Goal: Transaction & Acquisition: Book appointment/travel/reservation

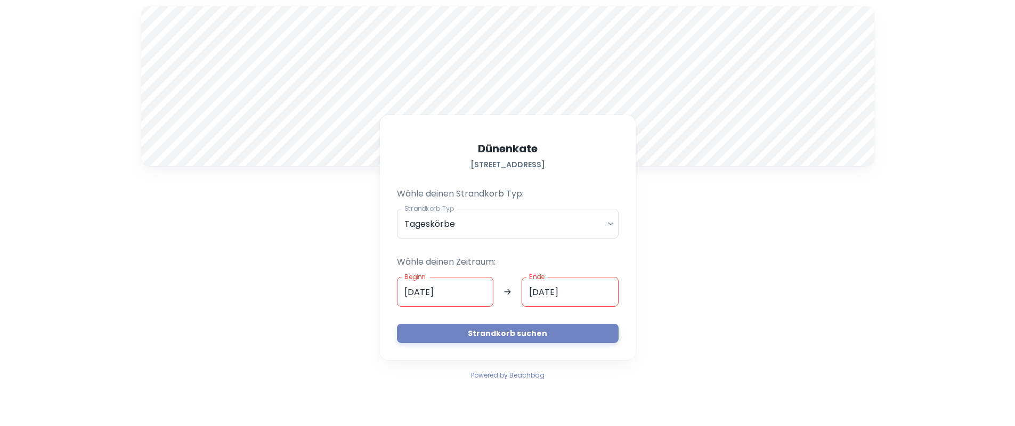
drag, startPoint x: 474, startPoint y: 291, endPoint x: 397, endPoint y: 290, distance: 77.2
click at [474, 291] on input "[DATE]" at bounding box center [445, 292] width 97 height 30
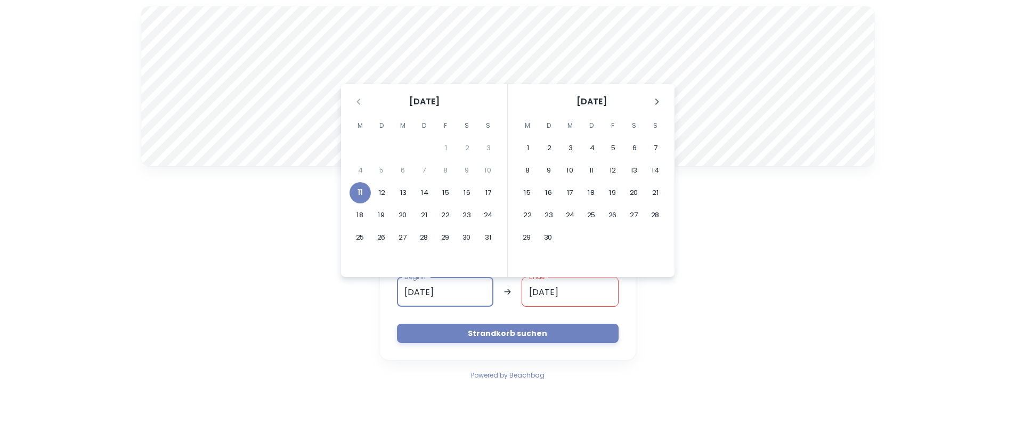
drag, startPoint x: 397, startPoint y: 290, endPoint x: 380, endPoint y: 291, distance: 17.1
click at [380, 291] on div "[STREET_ADDRESS] Wähle deinen Strandkorb Typ: Strandkorb Typ Tageskörbe daily S…" at bounding box center [508, 237] width 256 height 245
click at [400, 199] on button "13" at bounding box center [403, 192] width 21 height 21
type input "[DATE]"
click at [583, 296] on input "Ende" at bounding box center [569, 292] width 97 height 30
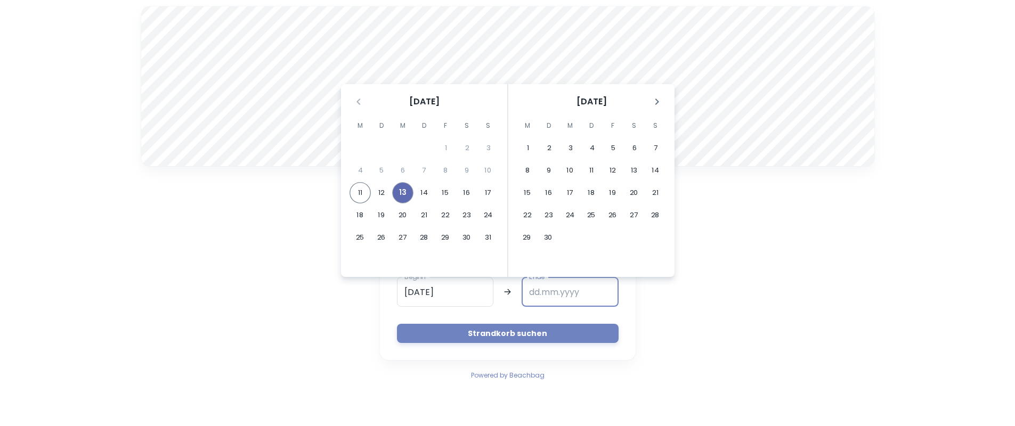
click at [406, 193] on button "13" at bounding box center [402, 192] width 21 height 21
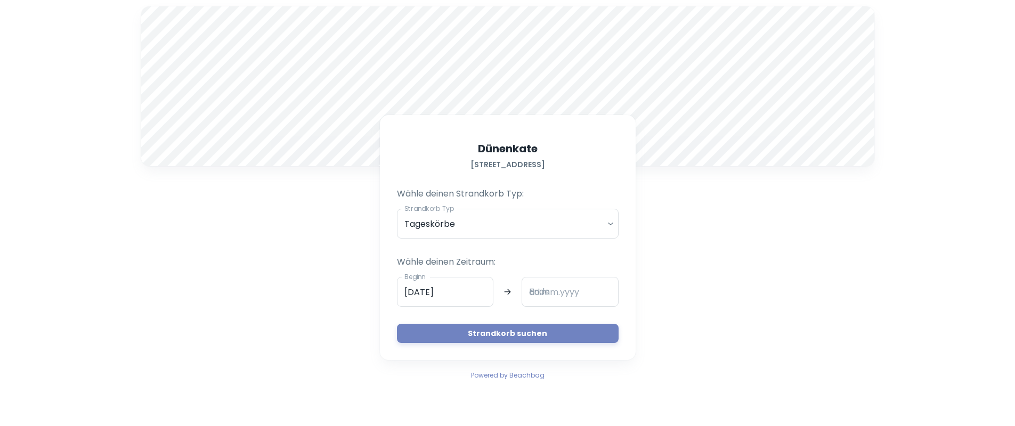
type input "[DATE]"
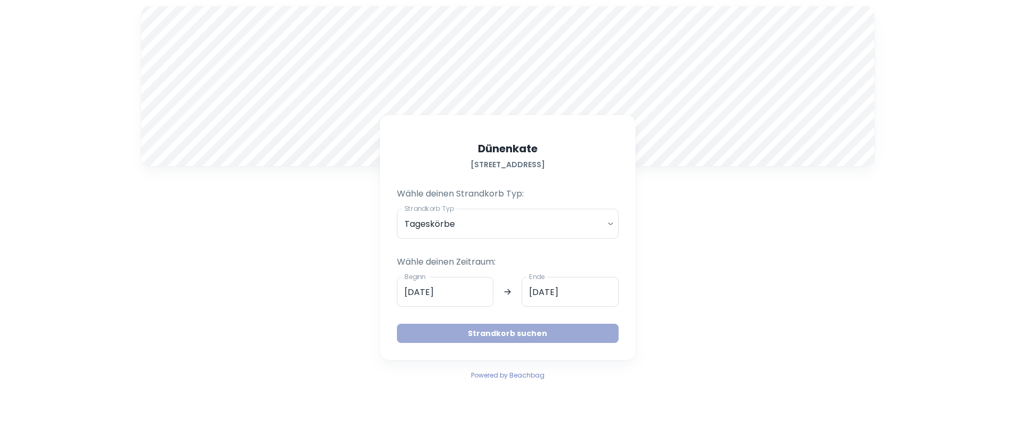
click at [562, 331] on button "Strandkorb suchen" at bounding box center [508, 333] width 222 height 19
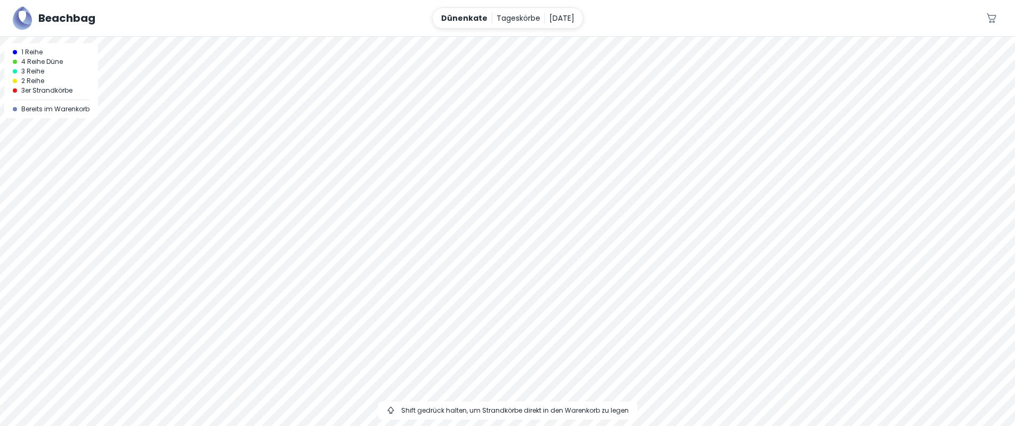
click at [506, 37] on div at bounding box center [507, 37] width 1015 height 0
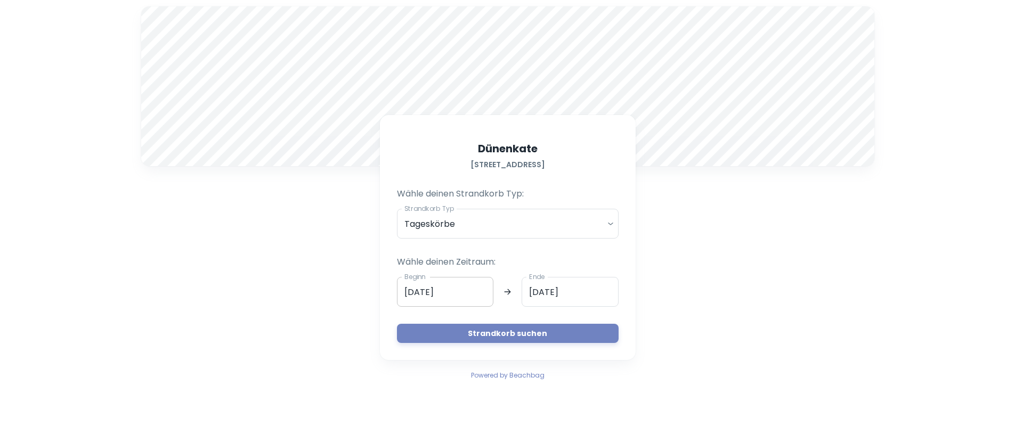
click at [444, 295] on input "[DATE]" at bounding box center [445, 292] width 97 height 30
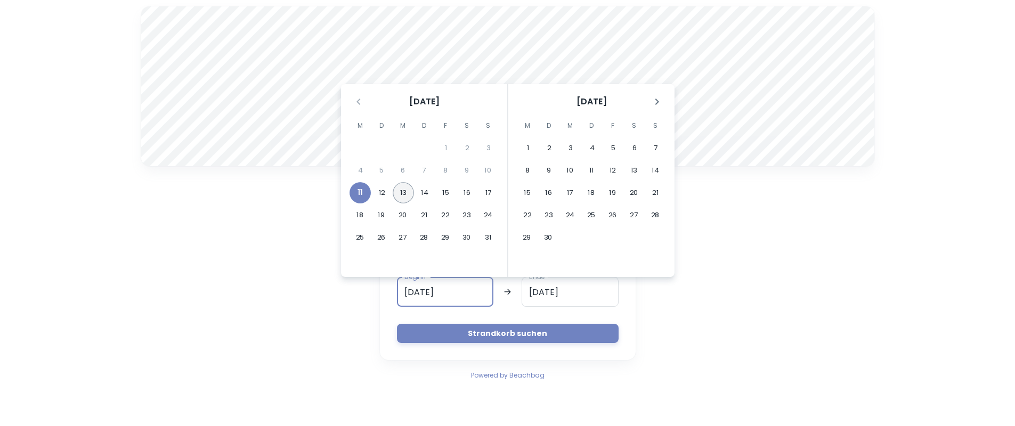
click at [396, 193] on button "13" at bounding box center [403, 192] width 21 height 21
type input "[DATE]"
click at [400, 192] on button "13" at bounding box center [402, 192] width 21 height 21
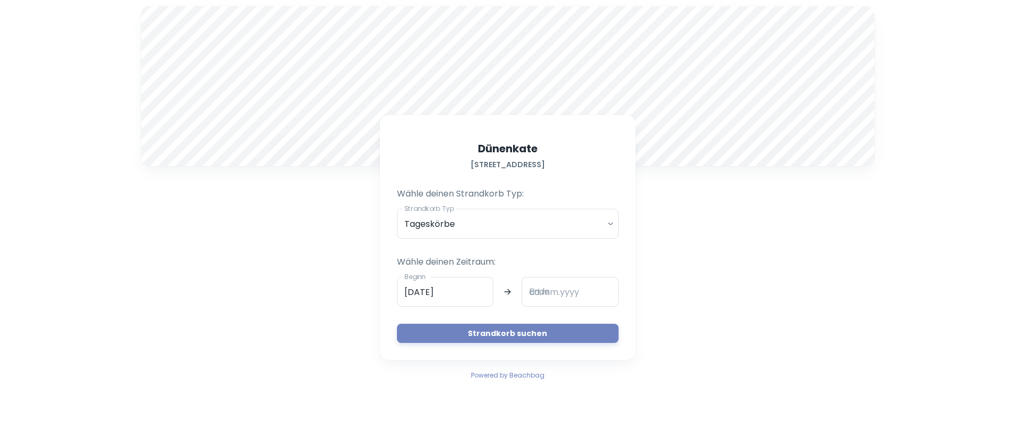
type input "[DATE]"
click at [536, 330] on button "Strandkorb suchen" at bounding box center [508, 333] width 222 height 19
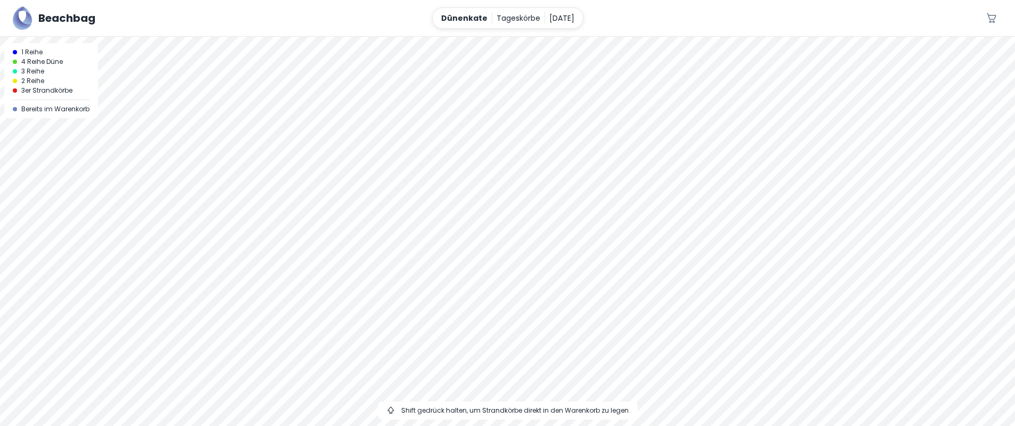
drag, startPoint x: 591, startPoint y: 296, endPoint x: 601, endPoint y: 162, distance: 134.1
click at [601, 162] on div at bounding box center [507, 231] width 1015 height 389
drag, startPoint x: 434, startPoint y: 153, endPoint x: 474, endPoint y: 277, distance: 130.4
click at [474, 277] on div at bounding box center [507, 231] width 1015 height 389
click at [524, 37] on div at bounding box center [507, 37] width 1015 height 0
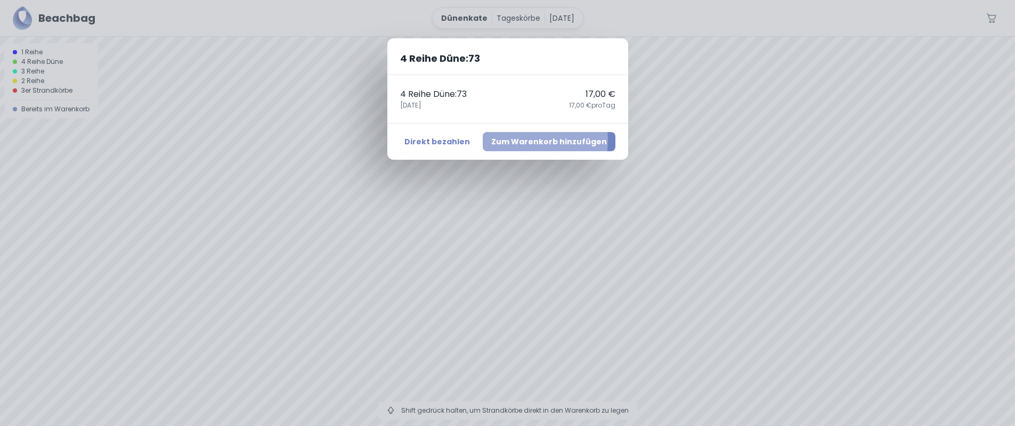
click at [527, 141] on button "Zum Warenkorb hinzufügen" at bounding box center [549, 141] width 133 height 19
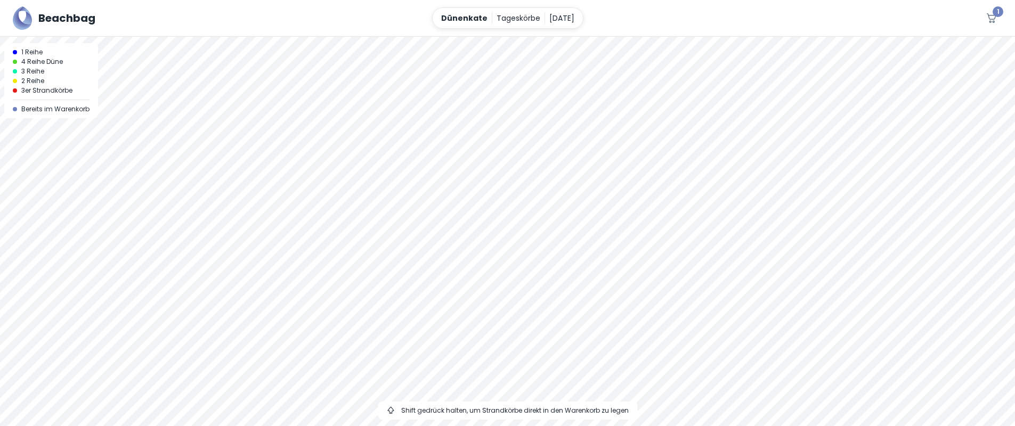
click at [993, 17] on icon "button" at bounding box center [991, 18] width 13 height 13
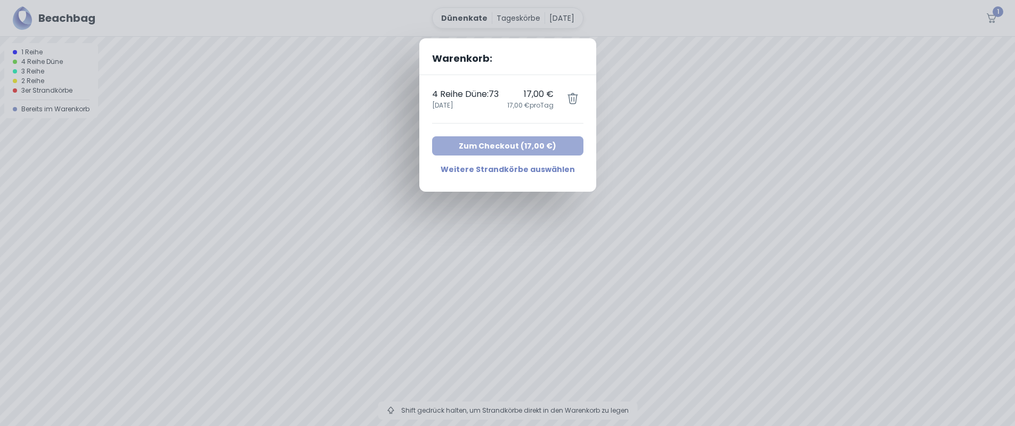
click at [483, 147] on button "Zum Checkout ( 17,00 € )" at bounding box center [507, 145] width 151 height 19
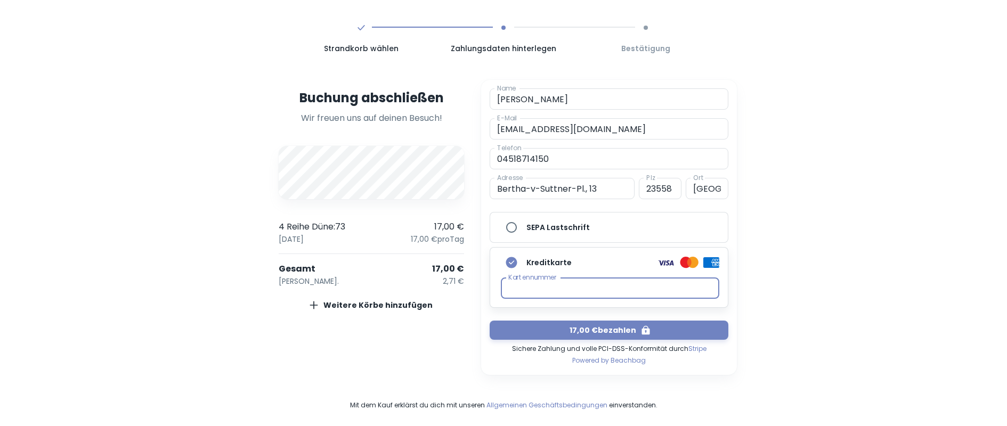
scroll to position [60, 0]
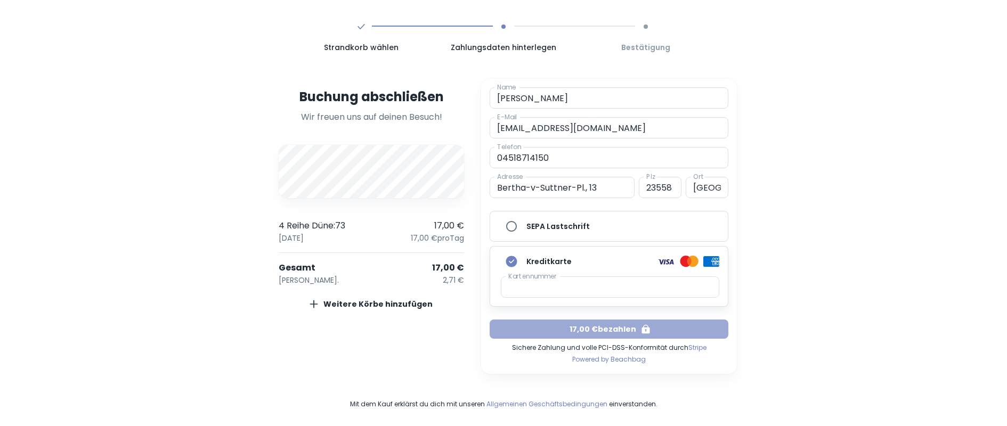
click at [606, 330] on button "17,00 € bezahlen" at bounding box center [608, 329] width 239 height 19
